Goal: Find specific page/section: Find specific page/section

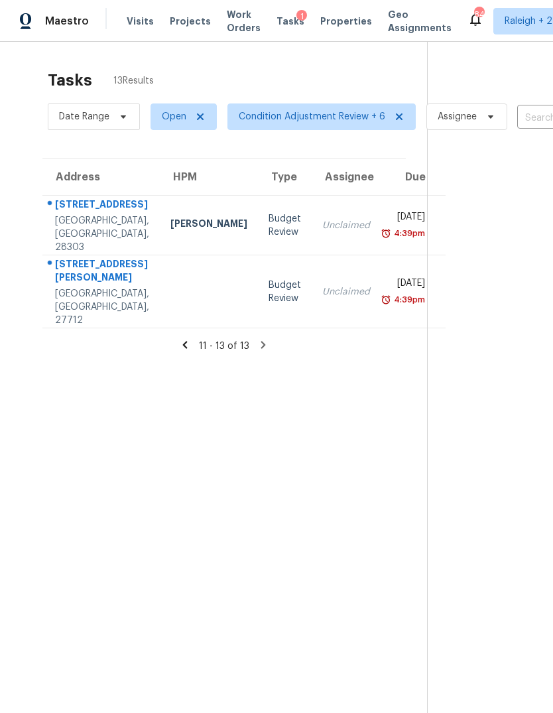
scroll to position [42, 11]
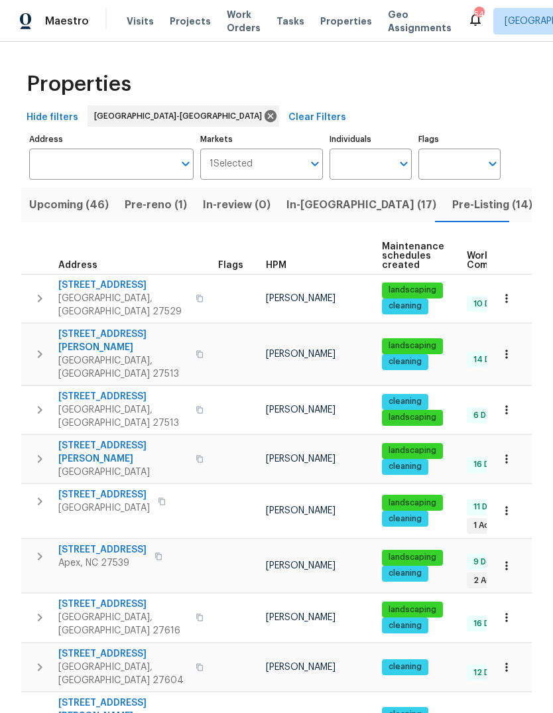
click at [319, 210] on span "In-reno (17)" at bounding box center [362, 205] width 150 height 19
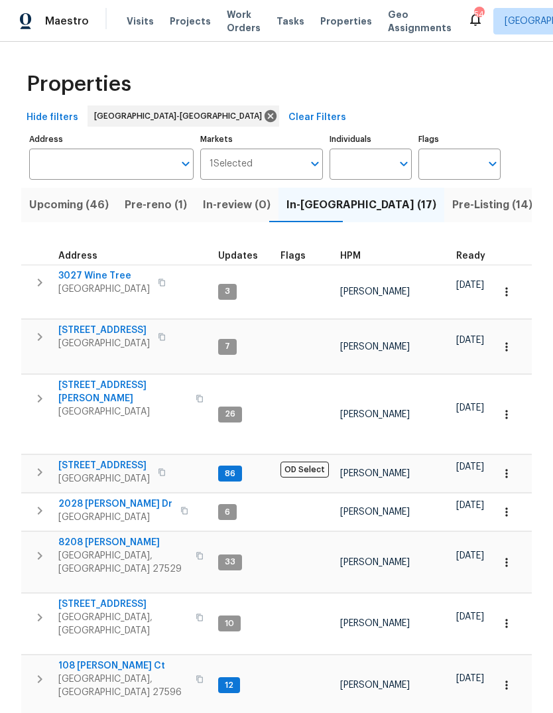
click at [149, 206] on span "Pre-reno (1)" at bounding box center [156, 205] width 62 height 19
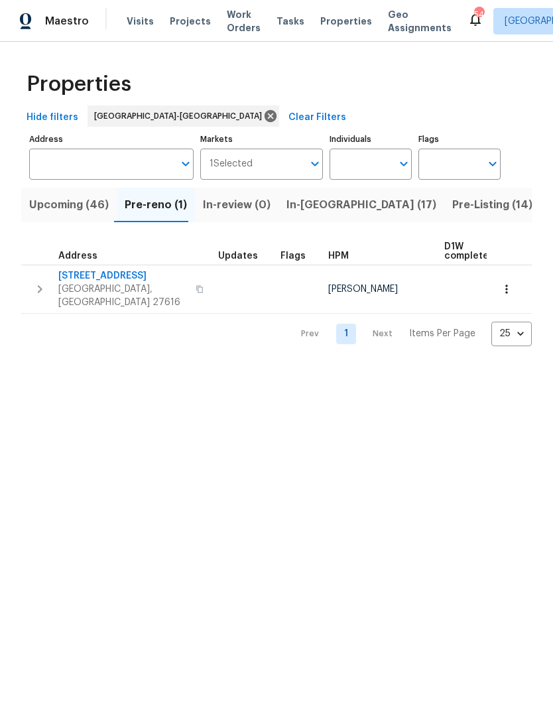
click at [84, 210] on span "Upcoming (46)" at bounding box center [69, 205] width 80 height 19
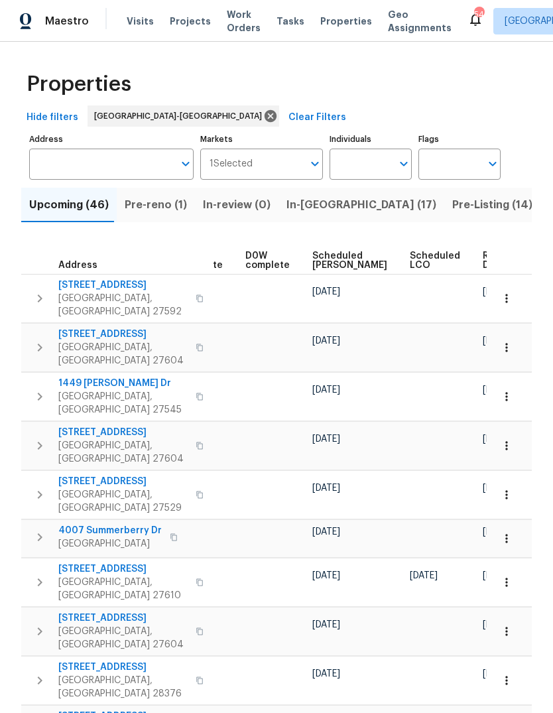
scroll to position [0, 334]
click at [484, 257] on span "Ready Date" at bounding box center [498, 260] width 29 height 19
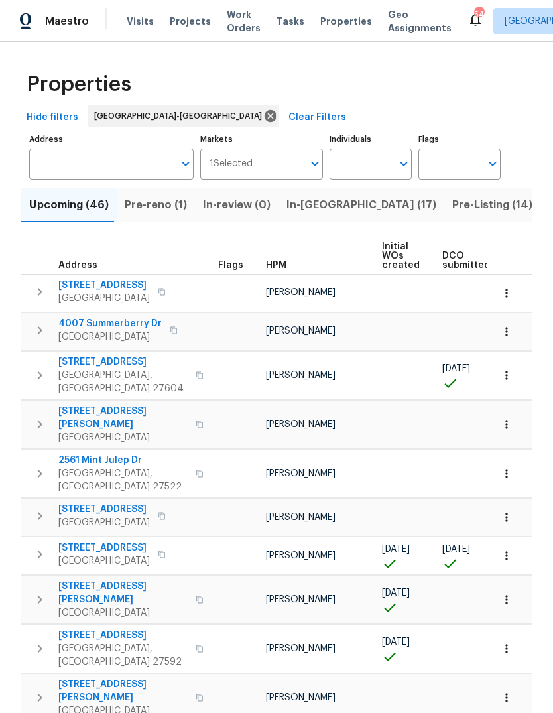
click at [453, 205] on span "Pre-Listing (14)" at bounding box center [493, 205] width 80 height 19
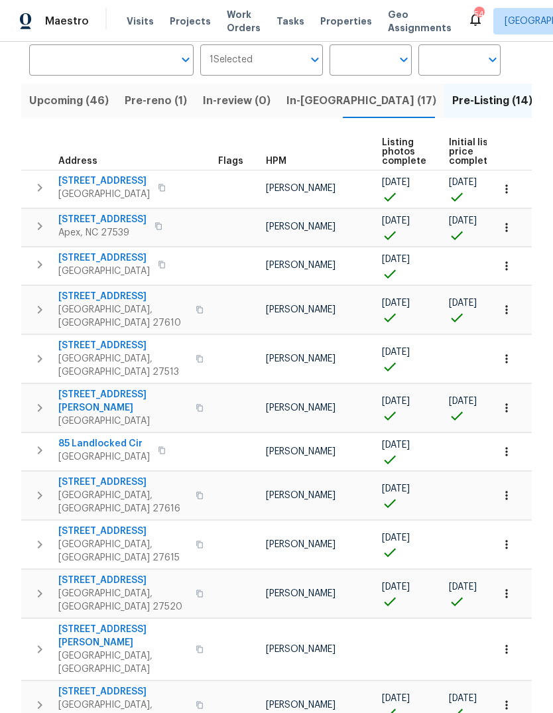
click at [40, 307] on icon "button" at bounding box center [40, 310] width 16 height 16
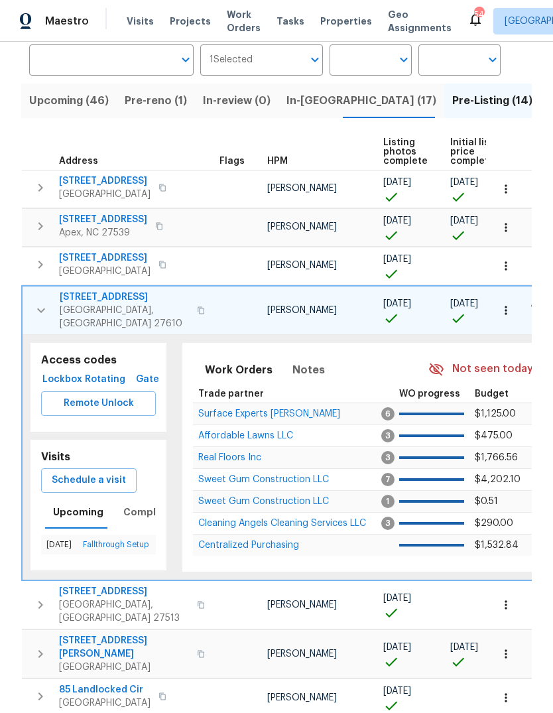
click at [36, 304] on icon "button" at bounding box center [41, 311] width 16 height 16
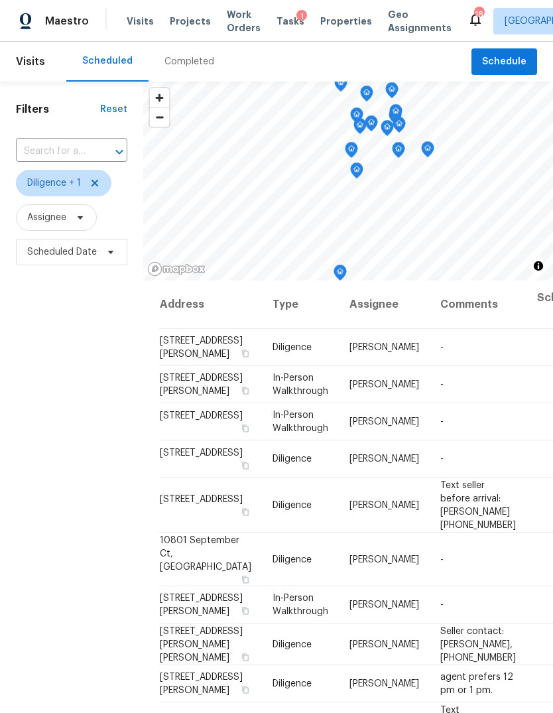
scroll to position [-4, 0]
click at [98, 183] on icon at bounding box center [95, 183] width 11 height 11
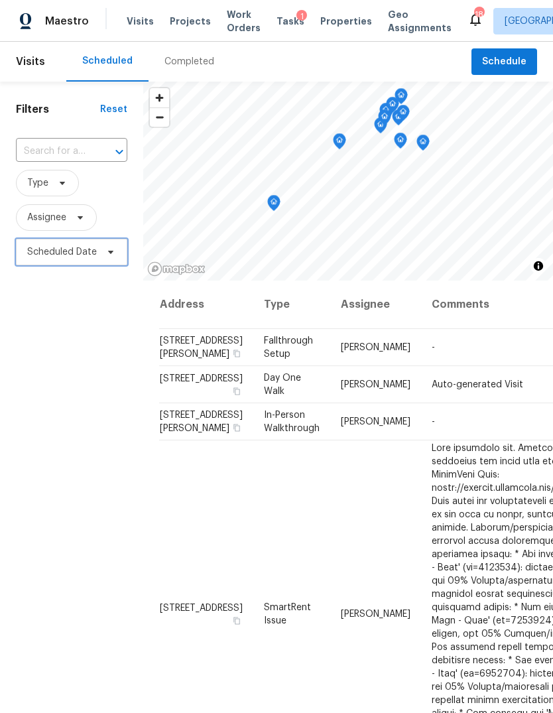
click at [106, 255] on icon at bounding box center [110, 252] width 11 height 11
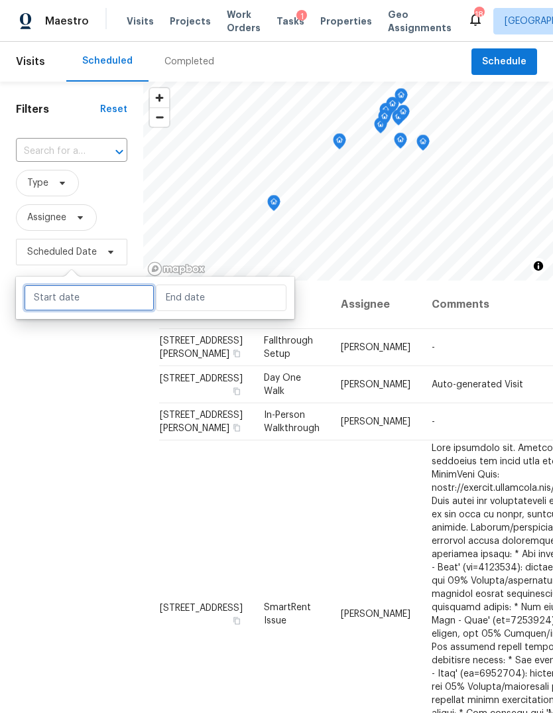
click at [99, 304] on input "text" at bounding box center [89, 298] width 131 height 27
select select "7"
select select "2025"
select select "8"
select select "2025"
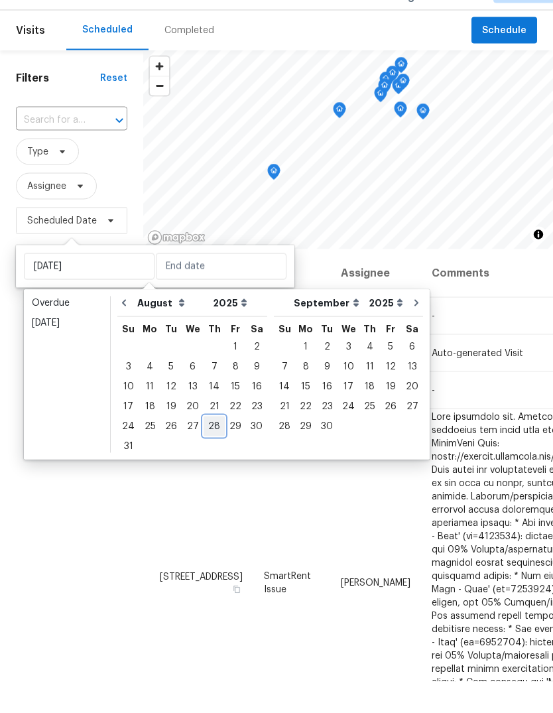
click at [210, 449] on div "28" at bounding box center [214, 458] width 21 height 19
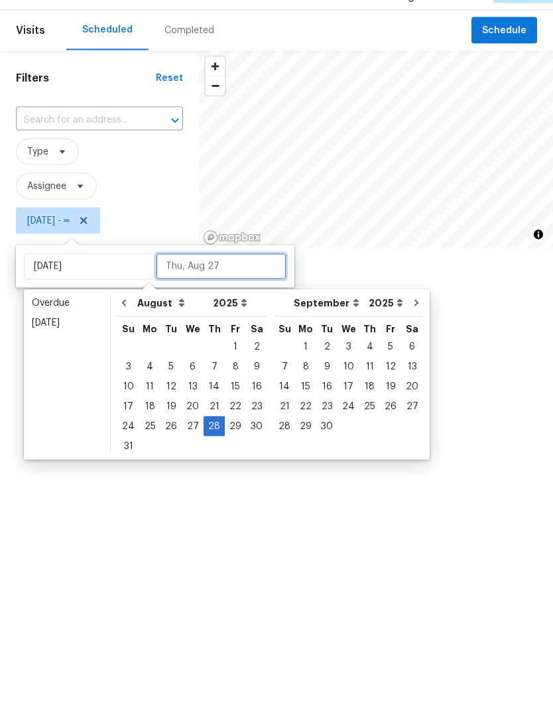
type input "[DATE]"
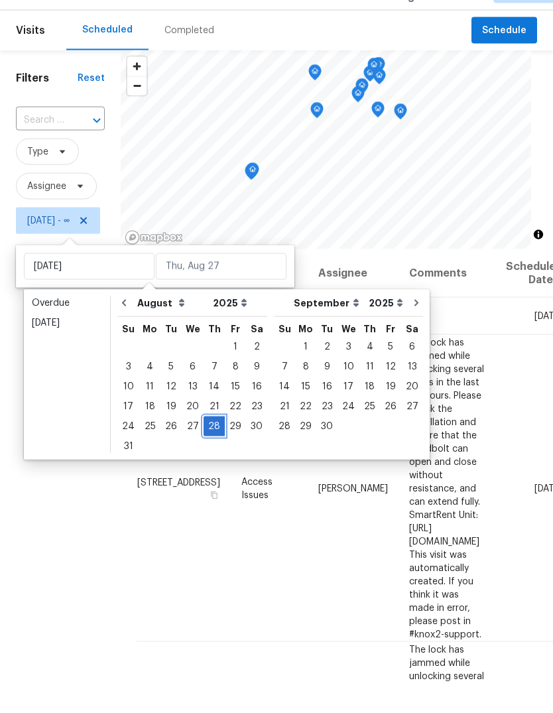
click at [212, 449] on div "28" at bounding box center [214, 458] width 21 height 19
type input "Thu, Aug 28"
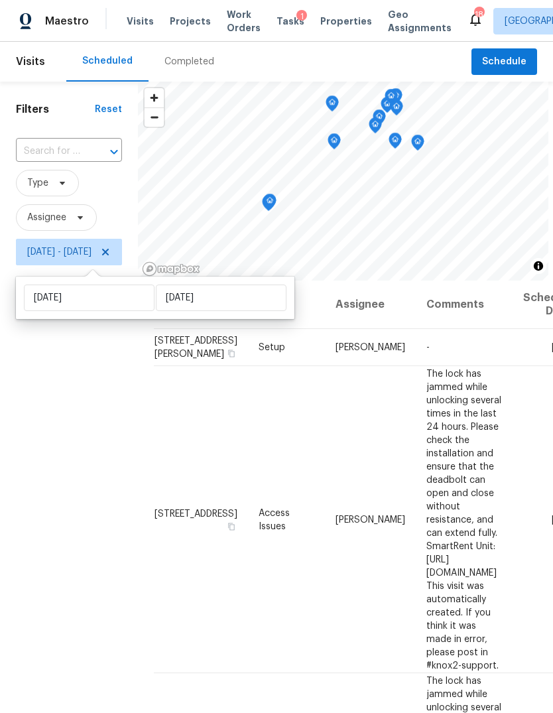
click at [88, 487] on div "Filters Reset ​ Type Assignee Thu, Aug 28 - Thu, Aug 28" at bounding box center [69, 467] width 138 height 770
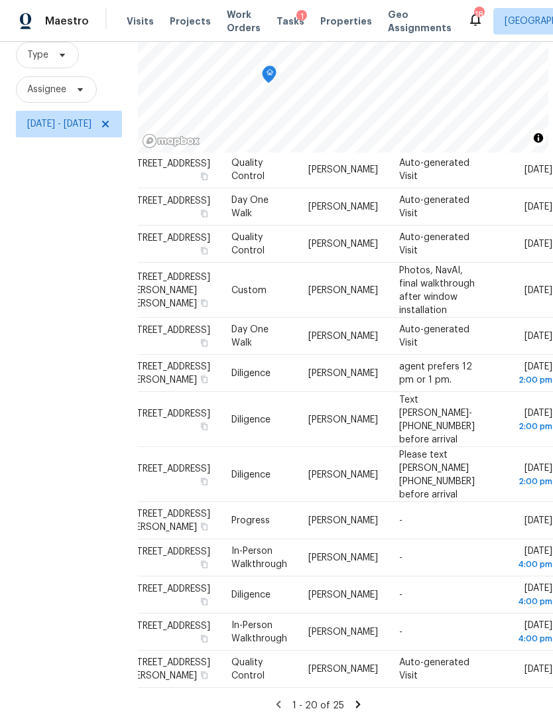
scroll to position [900, 59]
click at [353, 699] on icon at bounding box center [358, 705] width 12 height 12
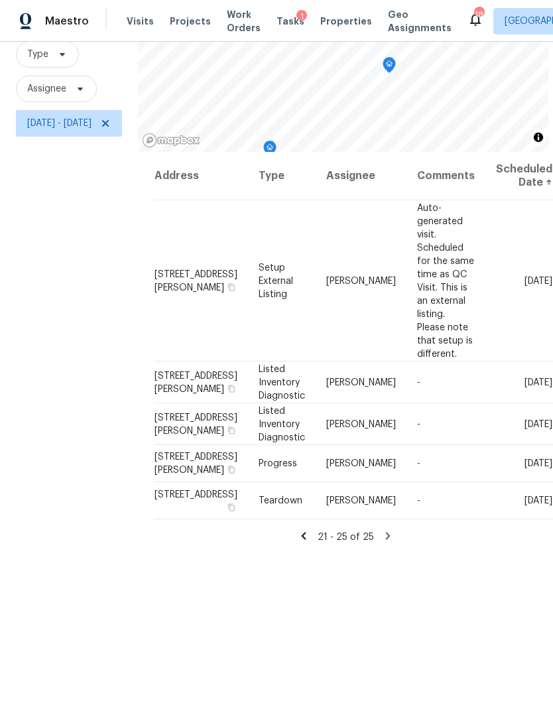
scroll to position [128, 0]
click at [310, 543] on icon at bounding box center [304, 537] width 12 height 12
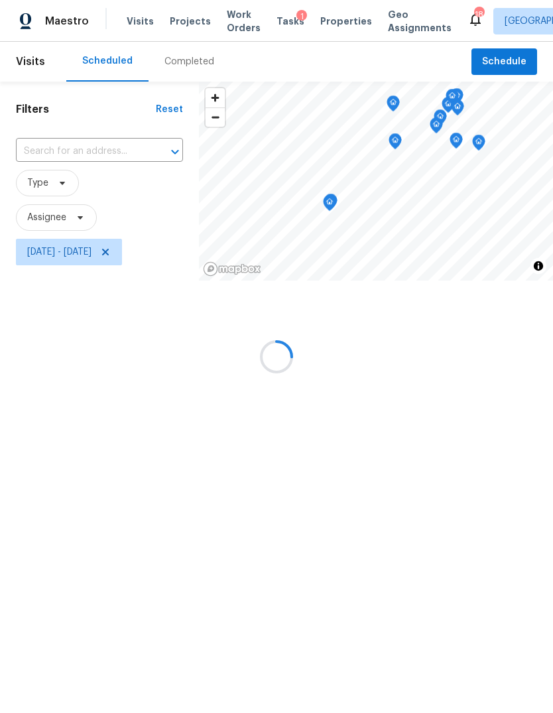
scroll to position [0, 0]
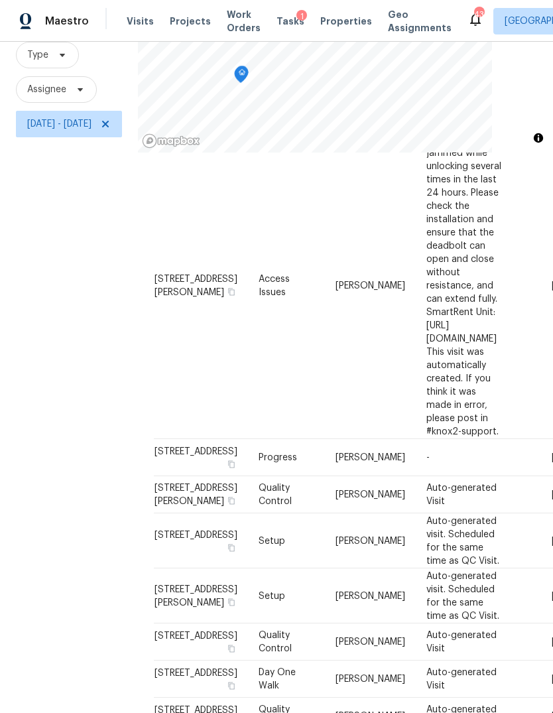
scroll to position [402, 0]
